Goal: Information Seeking & Learning: Learn about a topic

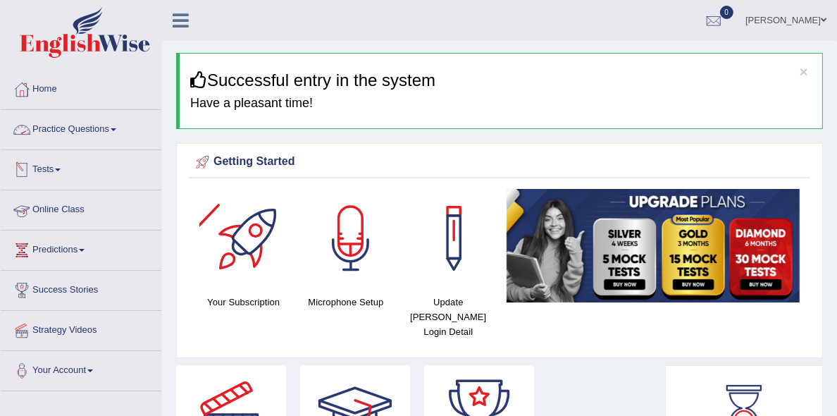
click at [112, 127] on link "Practice Questions" at bounding box center [81, 127] width 161 height 35
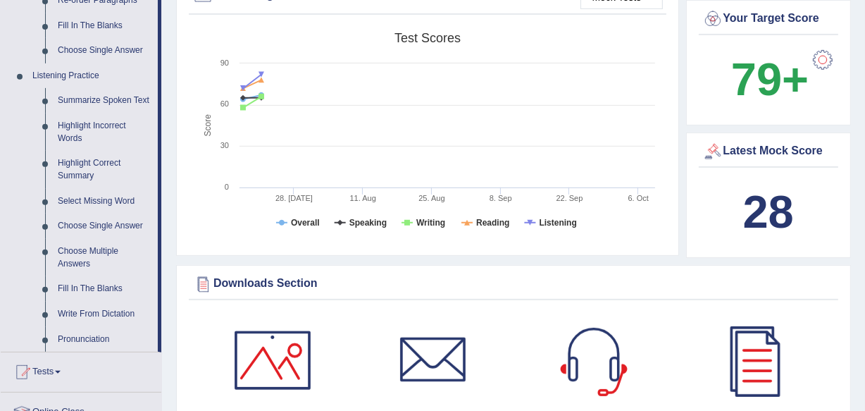
scroll to position [606, 0]
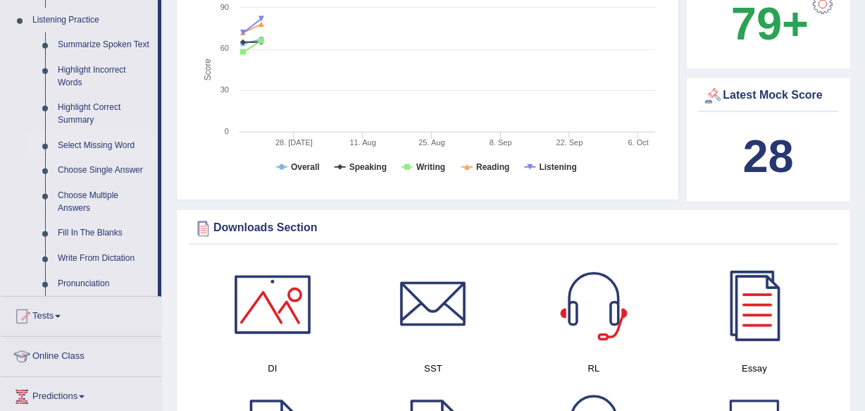
click at [104, 143] on link "Select Missing Word" at bounding box center [104, 145] width 106 height 25
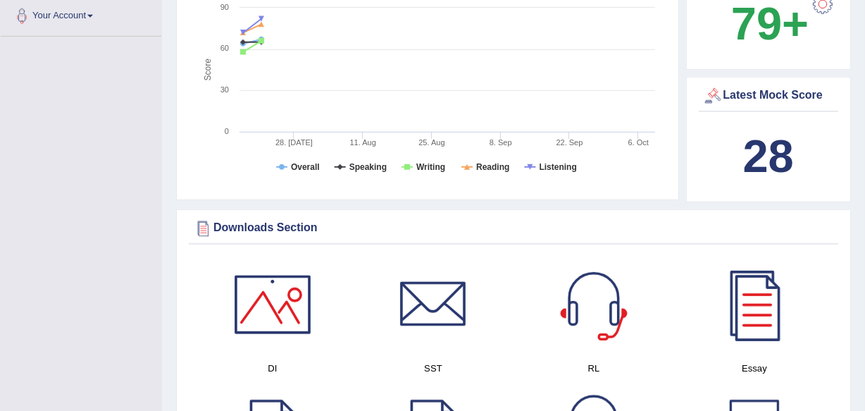
scroll to position [195, 0]
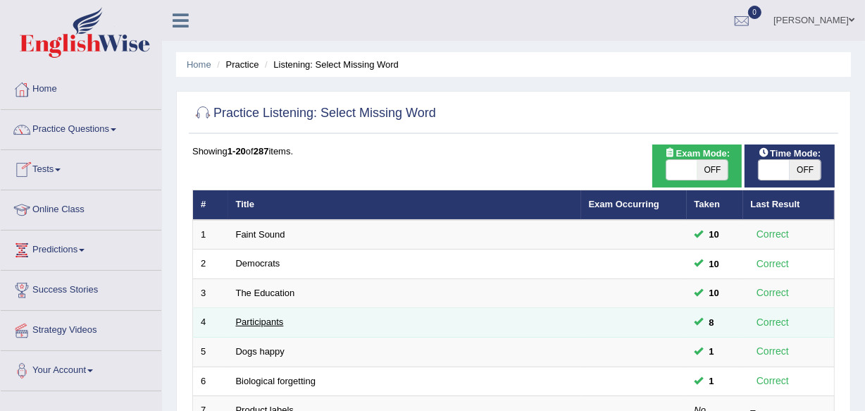
click at [254, 321] on link "Participants" at bounding box center [260, 321] width 48 height 11
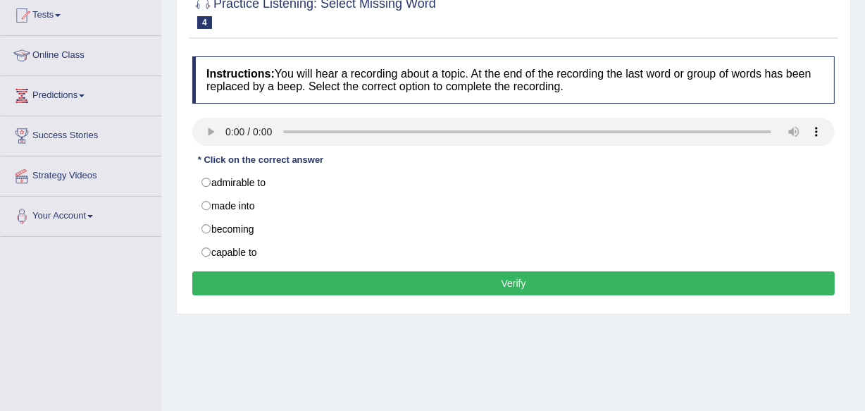
scroll to position [173, 0]
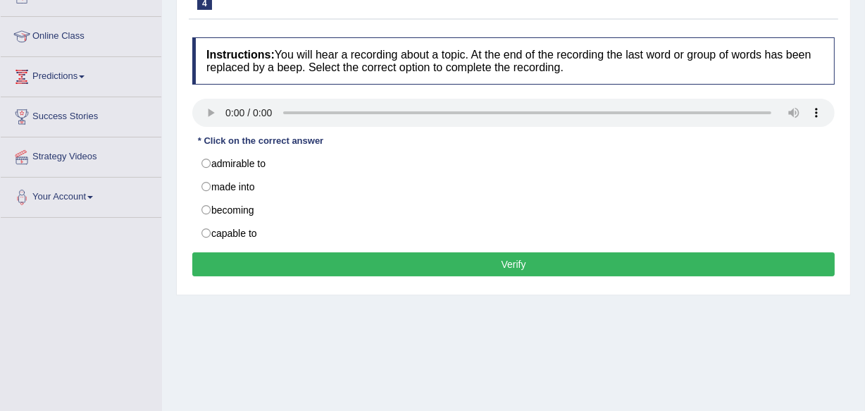
drag, startPoint x: 0, startPoint y: 0, endPoint x: 873, endPoint y: 218, distance: 900.3
click at [864, 218] on html "Toggle navigation Home Practice Questions Speaking Practice Read Aloud Repeat S…" at bounding box center [432, 32] width 865 height 411
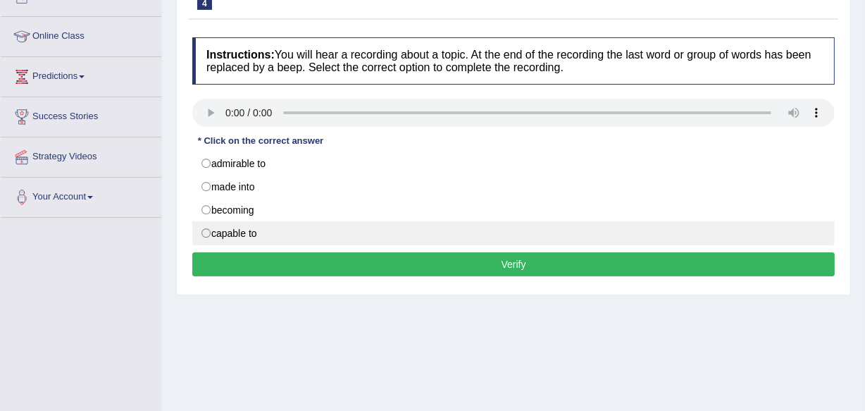
click at [252, 237] on label "capable to" at bounding box center [513, 233] width 642 height 24
radio input "true"
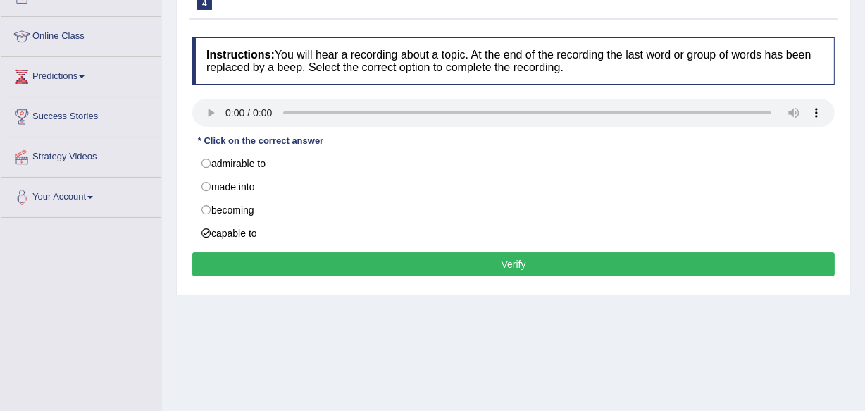
click at [251, 263] on button "Verify" at bounding box center [513, 264] width 642 height 24
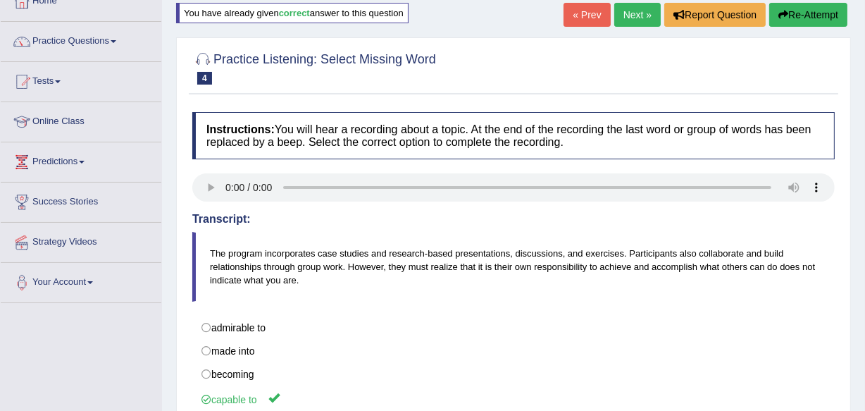
scroll to position [42, 0]
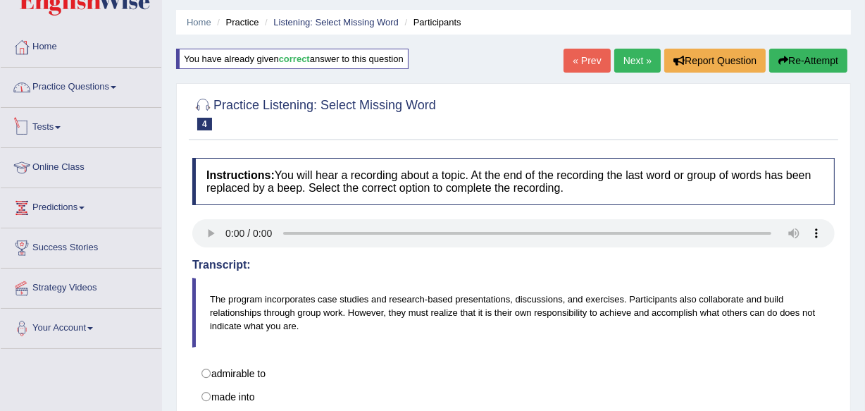
click at [67, 84] on link "Practice Questions" at bounding box center [81, 85] width 161 height 35
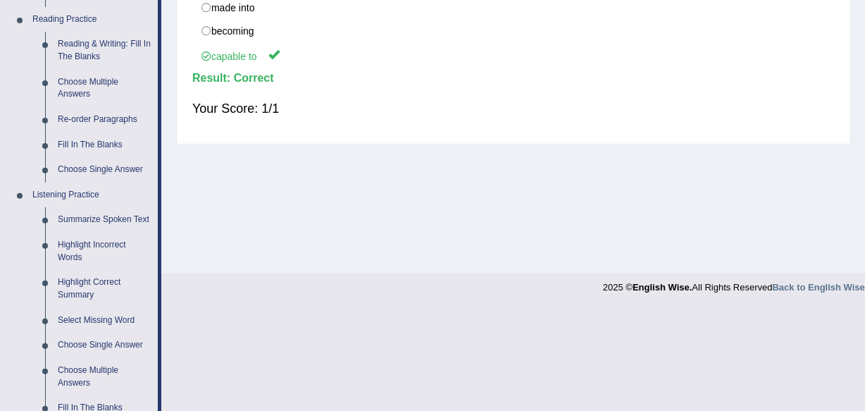
scroll to position [452, 0]
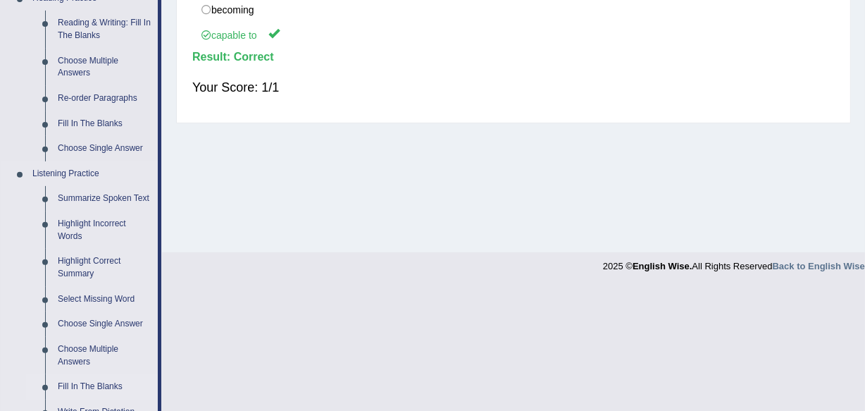
click at [94, 387] on link "Fill In The Blanks" at bounding box center [104, 386] width 106 height 25
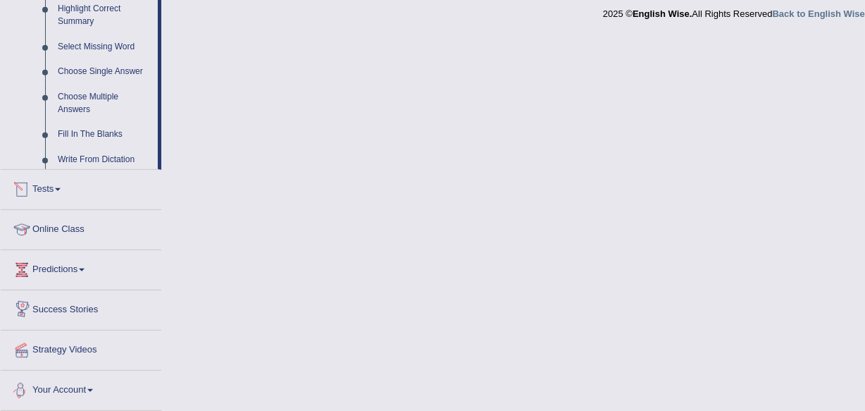
scroll to position [626, 0]
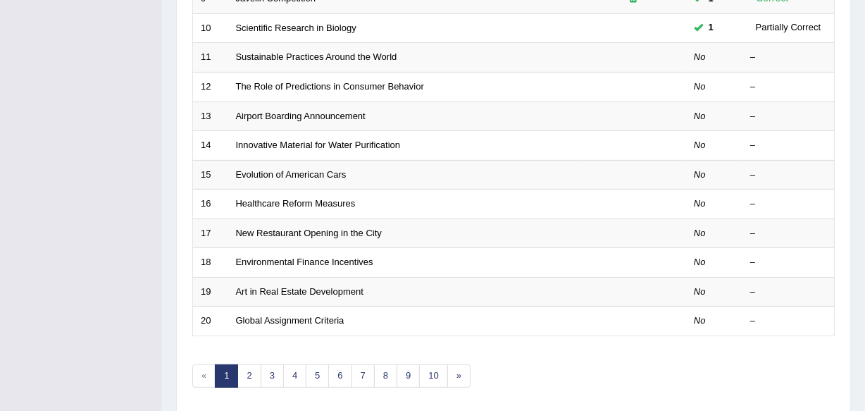
scroll to position [499, 0]
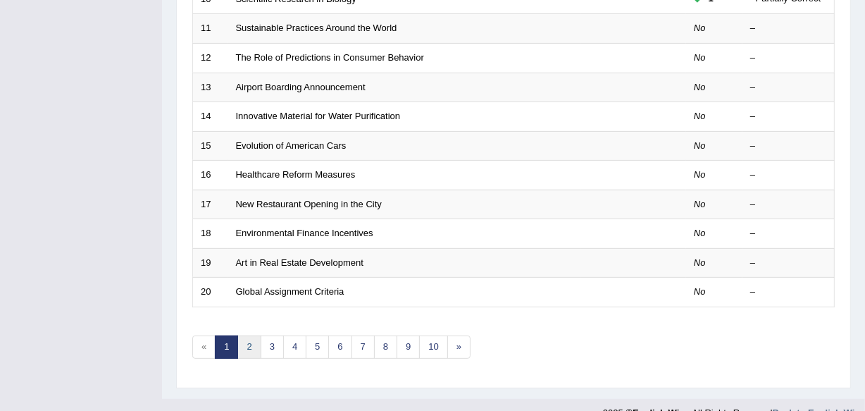
click at [244, 335] on link "2" at bounding box center [248, 346] width 23 height 23
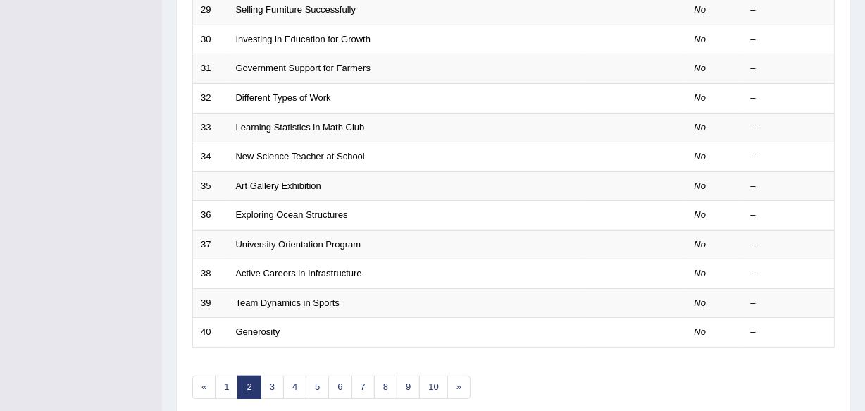
scroll to position [466, 0]
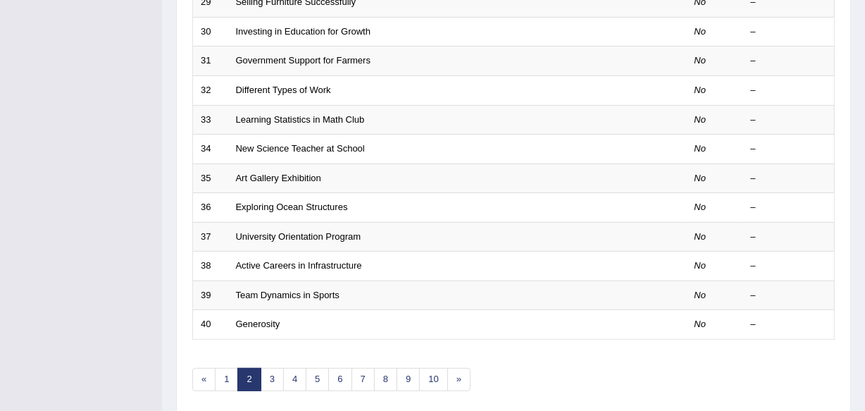
click at [269, 378] on link "3" at bounding box center [272, 379] width 23 height 23
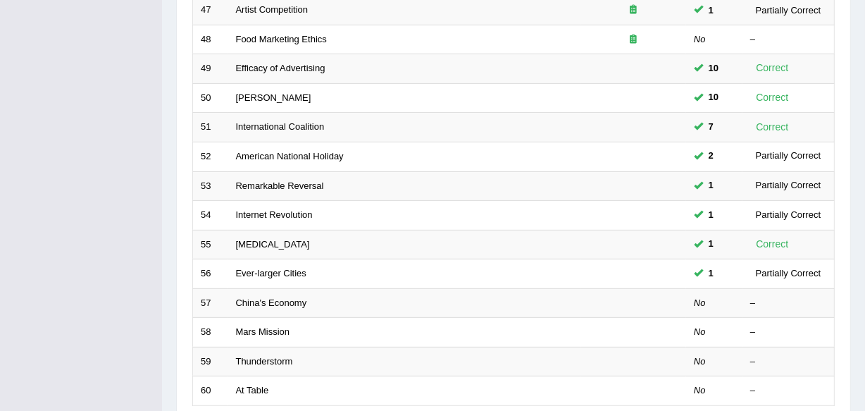
scroll to position [409, 0]
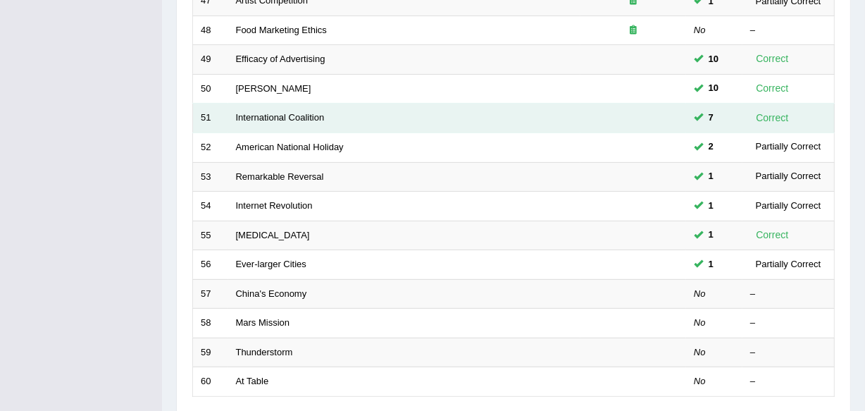
click at [279, 121] on td "International Coalition" at bounding box center [404, 119] width 352 height 30
click at [290, 116] on link "International Coalition" at bounding box center [280, 117] width 89 height 11
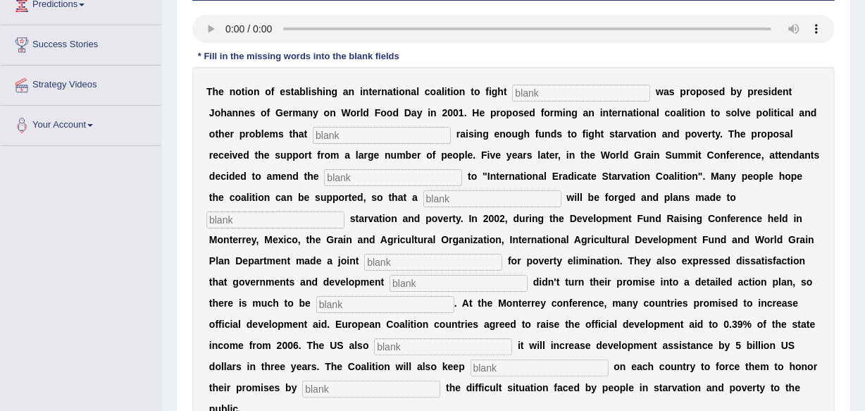
scroll to position [250, 0]
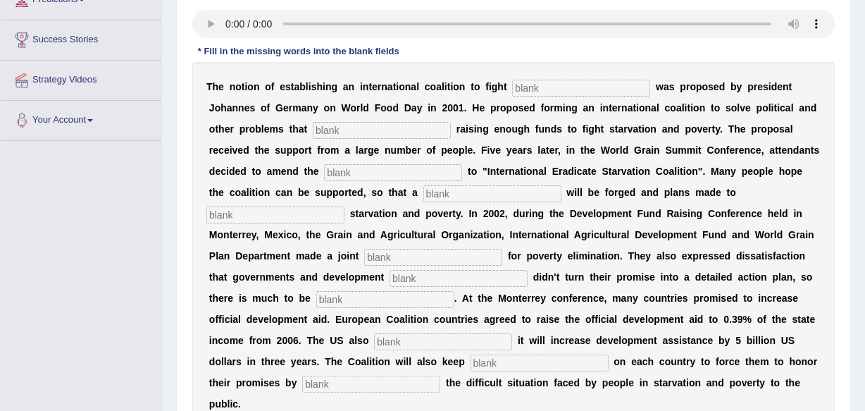
click at [616, 91] on input "text" at bounding box center [581, 88] width 138 height 17
type input "starvation"
click at [370, 123] on input "text" at bounding box center [382, 130] width 138 height 17
type input "obstruct"
click at [341, 178] on input "text" at bounding box center [393, 172] width 138 height 17
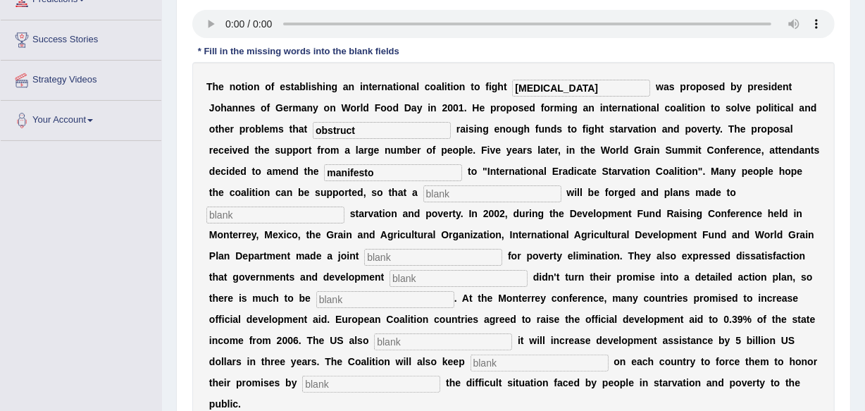
type input "manifesto"
click at [458, 190] on input "text" at bounding box center [492, 193] width 138 height 17
type input "resolution"
click at [305, 217] on input "text" at bounding box center [275, 214] width 138 height 17
type input "eliminate"
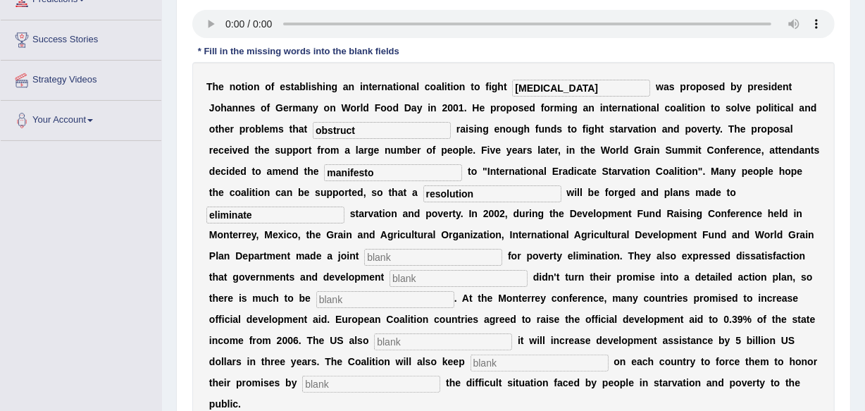
click at [386, 256] on input "text" at bounding box center [433, 257] width 138 height 17
type input "appeal"
click at [403, 278] on input "text" at bounding box center [459, 278] width 138 height 17
type input "partners"
click at [409, 291] on input "text" at bounding box center [385, 299] width 138 height 17
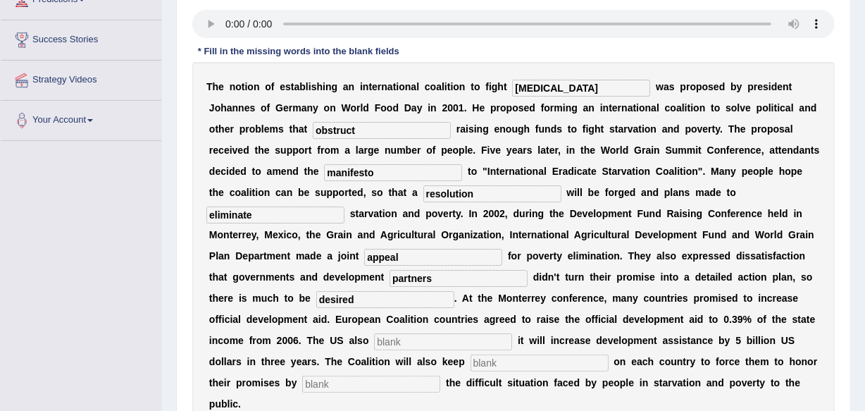
type input "desired"
click at [413, 339] on input "text" at bounding box center [443, 341] width 138 height 17
type input "announced"
click at [474, 357] on input "text" at bounding box center [540, 362] width 138 height 17
type input "pressure"
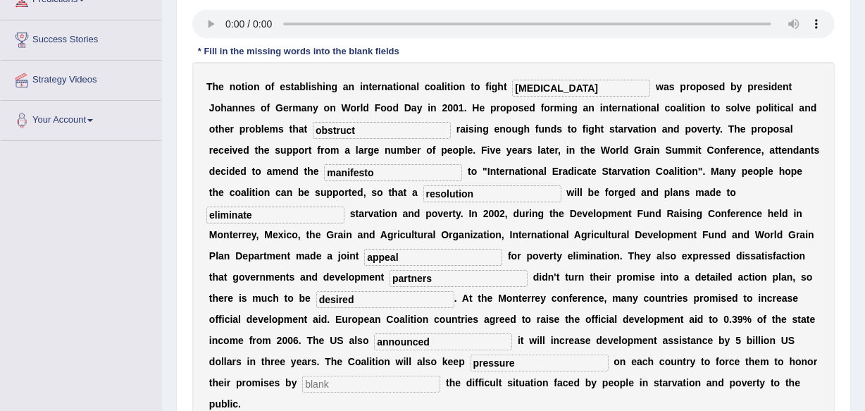
click at [396, 382] on input "text" at bounding box center [371, 383] width 138 height 17
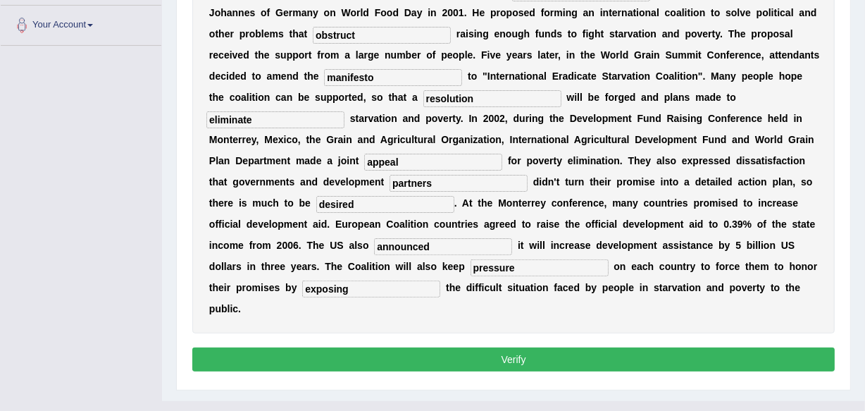
scroll to position [371, 0]
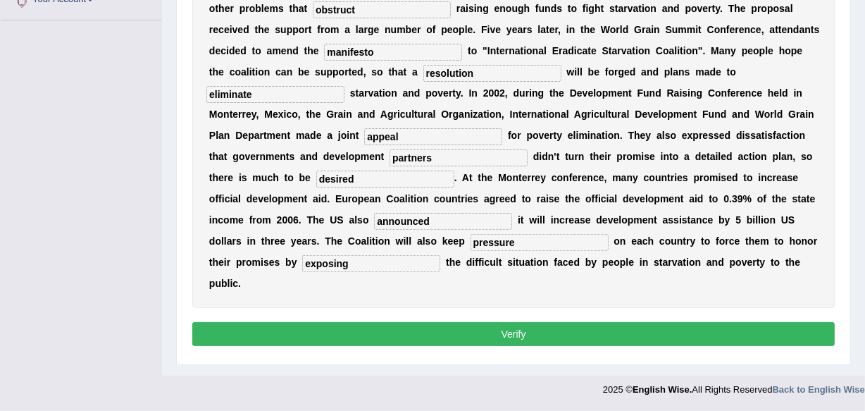
type input "exposing"
drag, startPoint x: 716, startPoint y: 325, endPoint x: 704, endPoint y: 330, distance: 13.2
click at [714, 325] on button "Verify" at bounding box center [513, 334] width 642 height 24
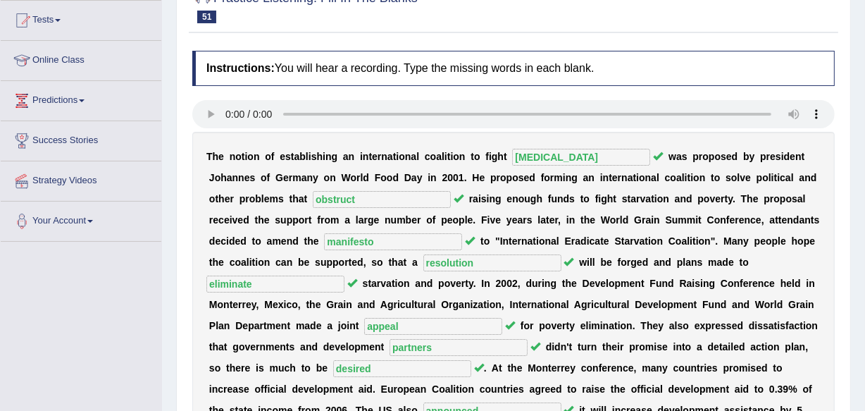
scroll to position [104, 0]
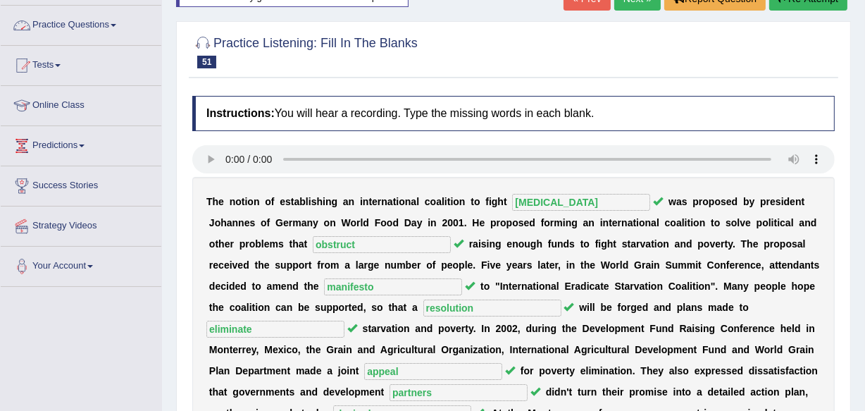
click at [92, 19] on link "Practice Questions" at bounding box center [81, 23] width 161 height 35
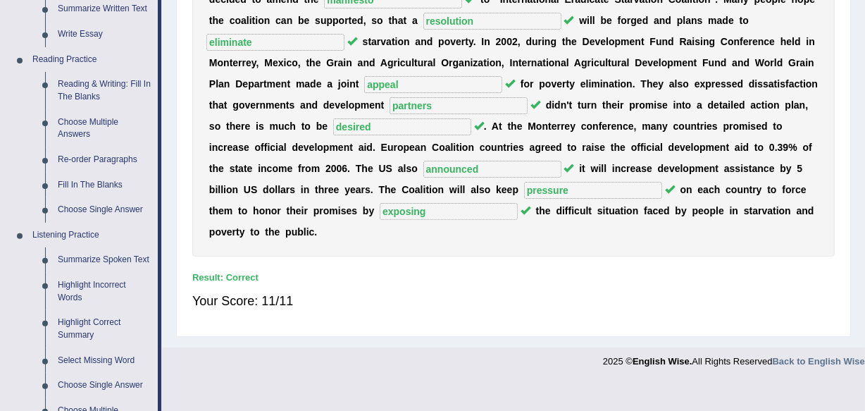
scroll to position [433, 0]
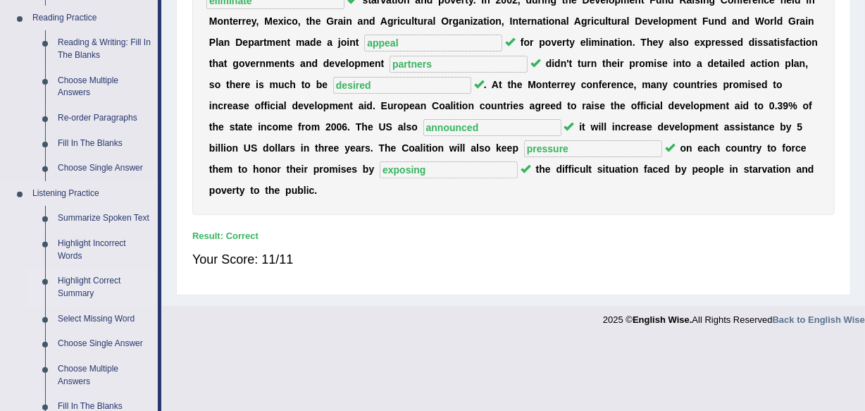
click at [70, 287] on link "Highlight Correct Summary" at bounding box center [104, 286] width 106 height 37
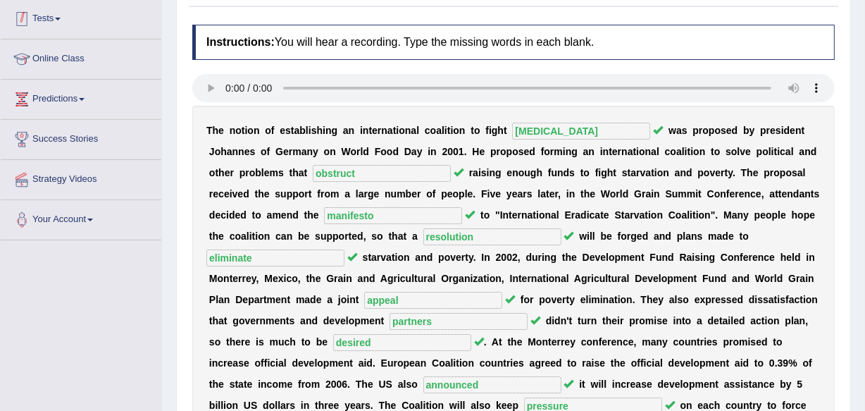
scroll to position [282, 0]
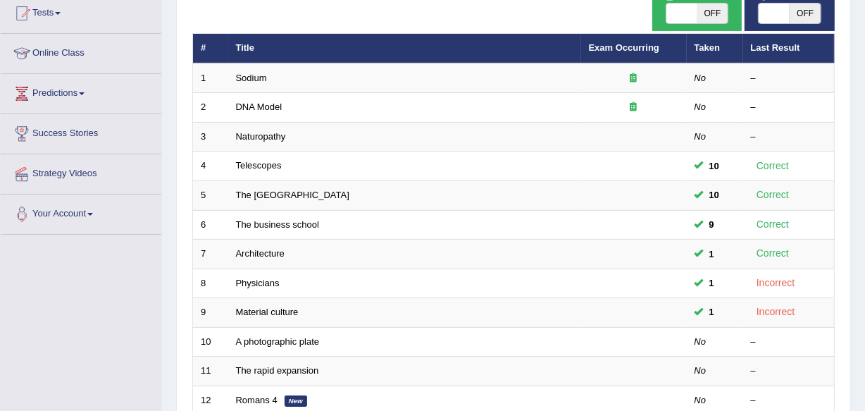
click at [864, 223] on html "Toggle navigation Home Practice Questions Speaking Practice Read Aloud Repeat S…" at bounding box center [432, 49] width 865 height 411
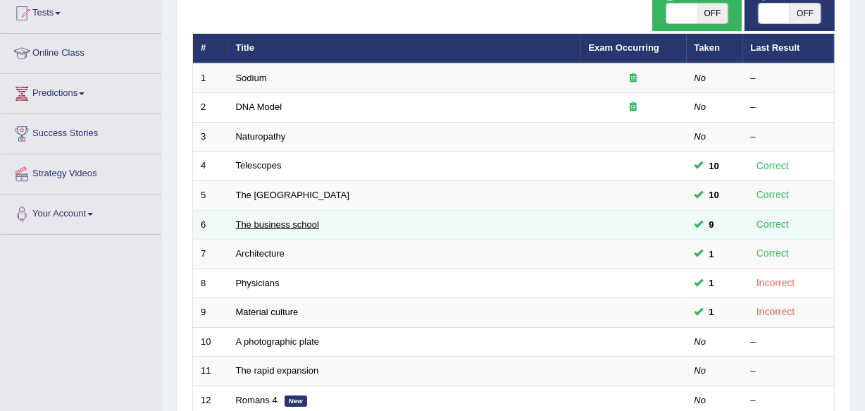
click at [278, 220] on link "The business school" at bounding box center [278, 224] width 84 height 11
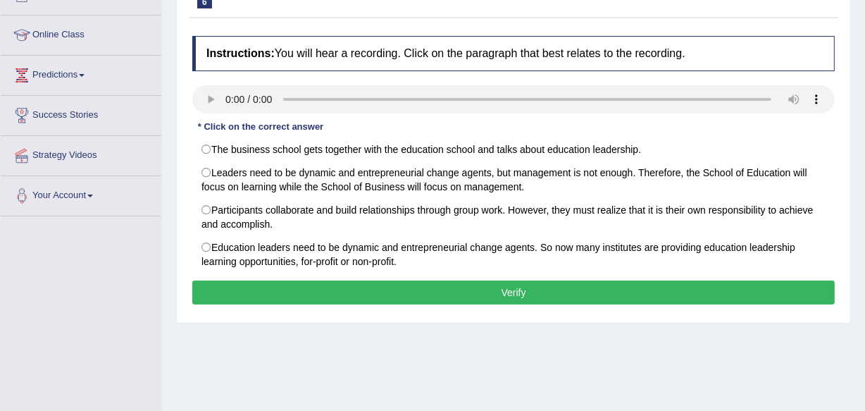
scroll to position [177, 0]
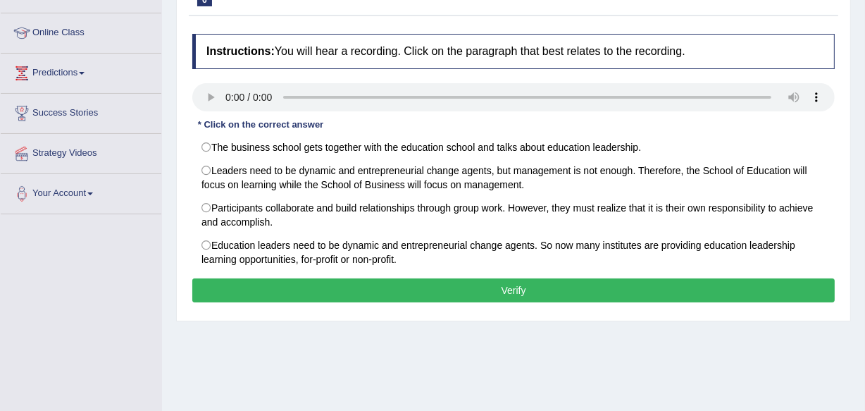
drag, startPoint x: 0, startPoint y: 0, endPoint x: 873, endPoint y: 261, distance: 911.7
click at [864, 234] on html "Toggle navigation Home Practice Questions Speaking Practice Read Aloud Repeat S…" at bounding box center [432, 28] width 865 height 411
